Goal: Information Seeking & Learning: Learn about a topic

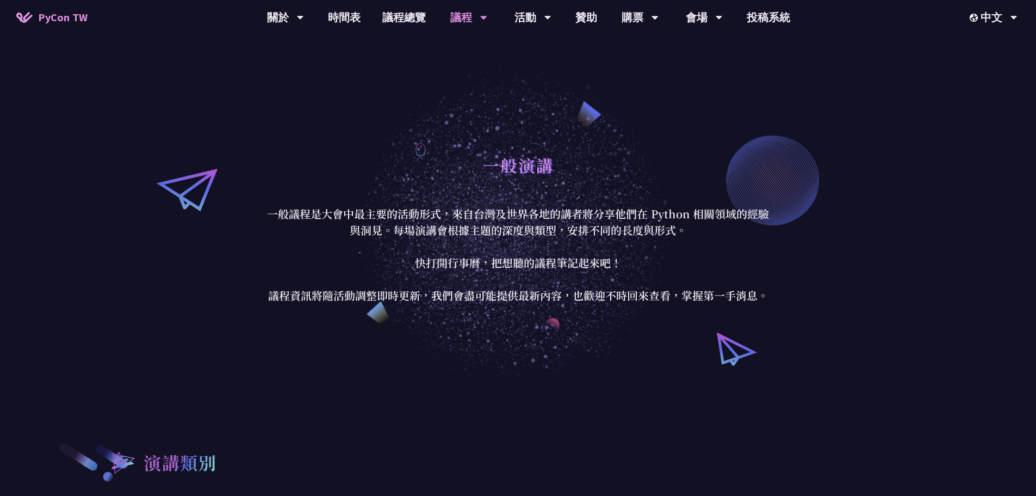
click at [569, 207] on p "一般議程是大會中最主要的活動形式，來自台灣及世界各地的講者將分享他們在 Python 相關領域的經驗與洞見。每場演講會根據主題的深度與類型，安排不同的長度與形…" at bounding box center [518, 255] width 506 height 98
drag, startPoint x: 438, startPoint y: 201, endPoint x: 430, endPoint y: 201, distance: 7.6
click at [438, 201] on div "一般演講" at bounding box center [518, 177] width 506 height 57
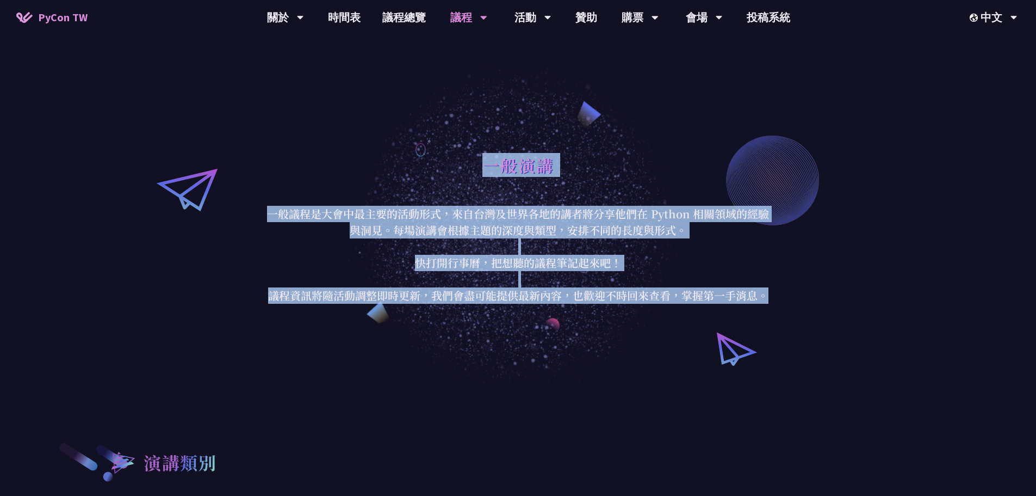
drag, startPoint x: 335, startPoint y: 205, endPoint x: 780, endPoint y: 305, distance: 455.7
click at [780, 305] on div "一般演講 一般議程是大會中最主要的活動形式，來自台灣及世界各地的講者將分享他們在 Python 相關領域的經驗與洞見。每場演講會根據主題的深度與類型，安排不同…" at bounding box center [518, 226] width 1036 height 322
drag, startPoint x: 754, startPoint y: 298, endPoint x: 270, endPoint y: 210, distance: 491.6
click at [270, 210] on p "一般議程是大會中最主要的活動形式，來自台灣及世界各地的講者將分享他們在 Python 相關領域的經驗與洞見。每場演講會根據主題的深度與類型，安排不同的長度與形…" at bounding box center [518, 255] width 506 height 98
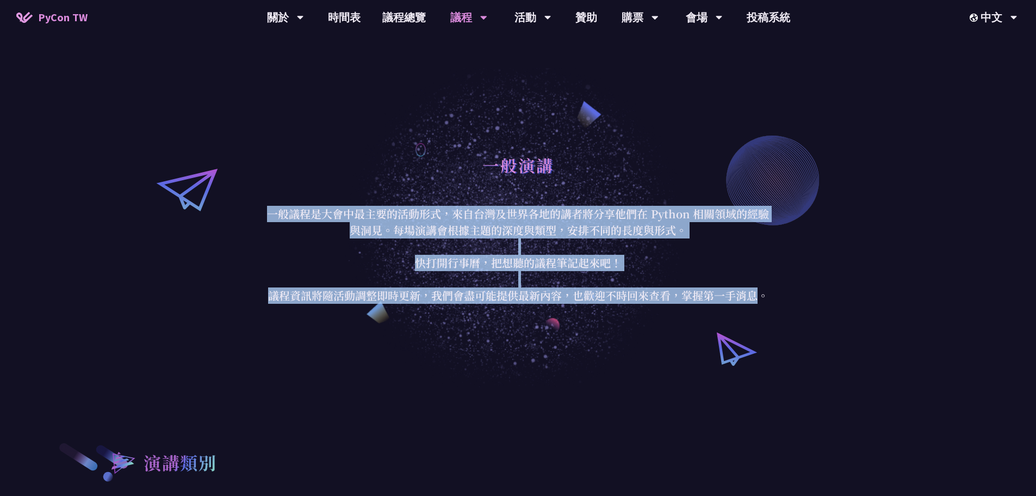
click at [270, 210] on p "一般議程是大會中最主要的活動形式，來自台灣及世界各地的講者將分享他們在 Python 相關領域的經驗與洞見。每場演講會根據主題的深度與類型，安排不同的長度與形…" at bounding box center [518, 255] width 506 height 98
drag, startPoint x: 264, startPoint y: 212, endPoint x: 788, endPoint y: 297, distance: 530.7
click at [788, 297] on div "一般演講 一般議程是大會中最主要的活動形式，來自台灣及世界各地的講者將分享他們在 Python 相關領域的經驗與洞見。每場演講會根據主題的深度與類型，安排不同…" at bounding box center [518, 226] width 1036 height 322
click at [786, 295] on div "一般演講 一般議程是大會中最主要的活動形式，來自台灣及世界各地的講者將分享他們在 Python 相關領域的經驗與洞見。每場演講會根據主題的深度與類型，安排不同…" at bounding box center [518, 226] width 1036 height 322
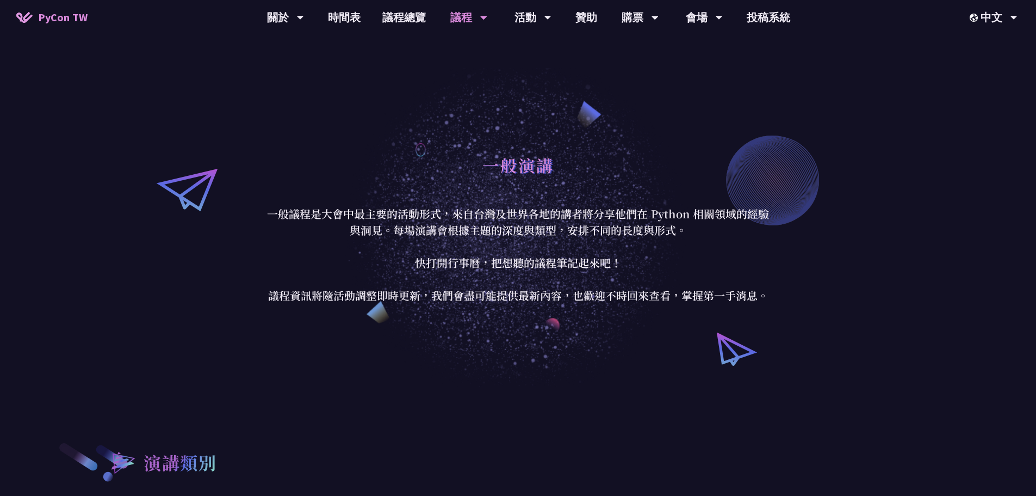
click at [535, 124] on div "一般演講 一般議程是大會中最主要的活動形式，來自台灣及世界各地的講者將分享他們在 Python 相關領域的經驗與洞見。每場演講會根據主題的深度與類型，安排不同…" at bounding box center [518, 226] width 1036 height 322
click at [812, 206] on div "一般演講 一般議程是大會中最主要的活動形式，來自台灣及世界各地的講者將分享他們在 Python 相關領域的經驗與洞見。每場演講會根據主題的深度與類型，安排不同…" at bounding box center [518, 226] width 1036 height 322
click at [773, 372] on div "一般演講 一般議程是大會中最主要的活動形式，來自台灣及世界各地的講者將分享他們在 Python 相關領域的經驗與洞見。每場演講會根據主題的深度與類型，安排不同…" at bounding box center [518, 226] width 1036 height 322
drag, startPoint x: 687, startPoint y: 351, endPoint x: 629, endPoint y: 342, distance: 58.4
click at [685, 351] on div "一般演講 一般議程是大會中最主要的活動形式，來自台灣及世界各地的講者將分享他們在 Python 相關領域的經驗與洞見。每場演講會根據主題的深度與類型，安排不同…" at bounding box center [518, 226] width 1036 height 322
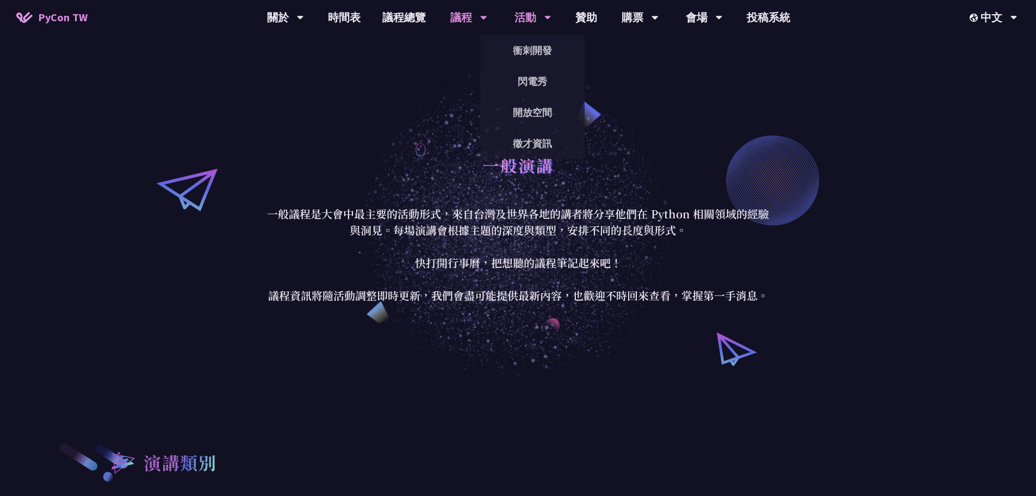
click at [484, 128] on div "徵才資訊" at bounding box center [532, 143] width 104 height 31
click at [385, 144] on div "一般演講 一般議程是大會中最主要的活動形式，來自台灣及世界各地的講者將分享他們在 Python 相關領域的經驗與洞見。每場演講會根據主題的深度與類型，安排不同…" at bounding box center [518, 226] width 1036 height 322
click at [633, 278] on p "一般議程是大會中最主要的活動形式，來自台灣及世界各地的講者將分享他們在 Python 相關領域的經驗與洞見。每場演講會根據主題的深度與類型，安排不同的長度與形…" at bounding box center [518, 255] width 506 height 98
click at [533, 240] on p "一般議程是大會中最主要的活動形式，來自台灣及世界各地的講者將分享他們在 Python 相關領域的經驗與洞見。每場演講會根據主題的深度與類型，安排不同的長度與形…" at bounding box center [518, 255] width 506 height 98
